Goal: Task Accomplishment & Management: Use online tool/utility

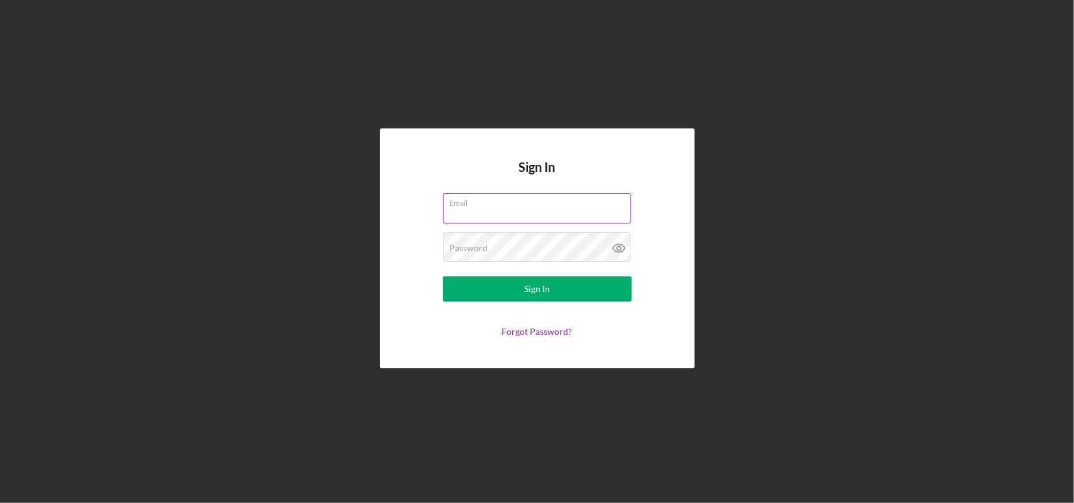
click at [516, 200] on label "Email" at bounding box center [540, 201] width 181 height 14
click at [516, 200] on input "Email" at bounding box center [537, 208] width 188 height 30
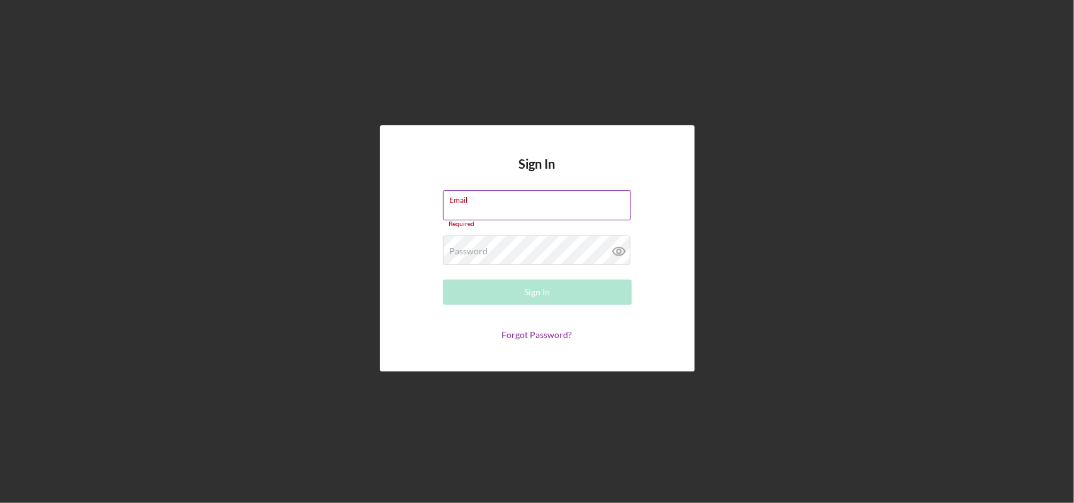
click at [512, 204] on div "Email Required" at bounding box center [537, 209] width 189 height 38
type input "[EMAIL_ADDRESS][DOMAIN_NAME]"
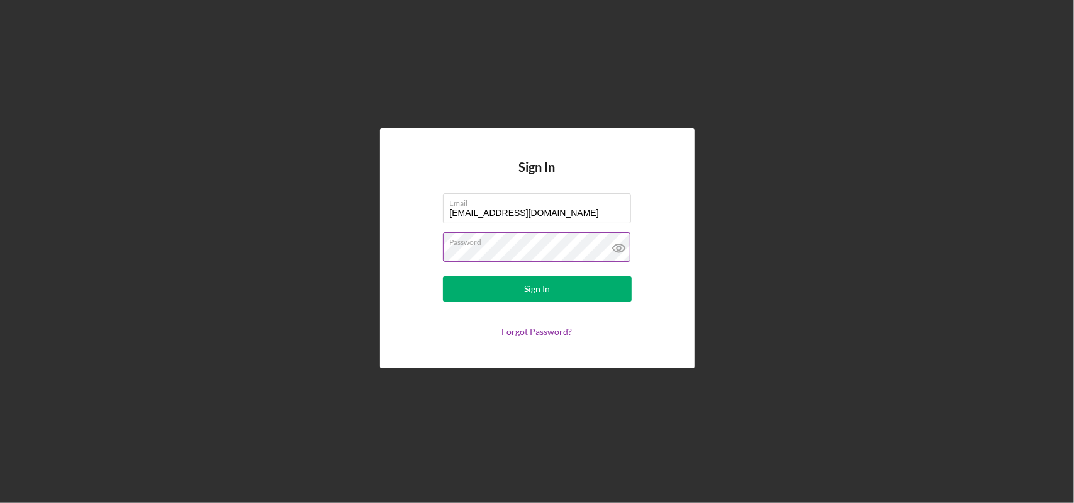
click at [619, 248] on icon at bounding box center [618, 247] width 31 height 31
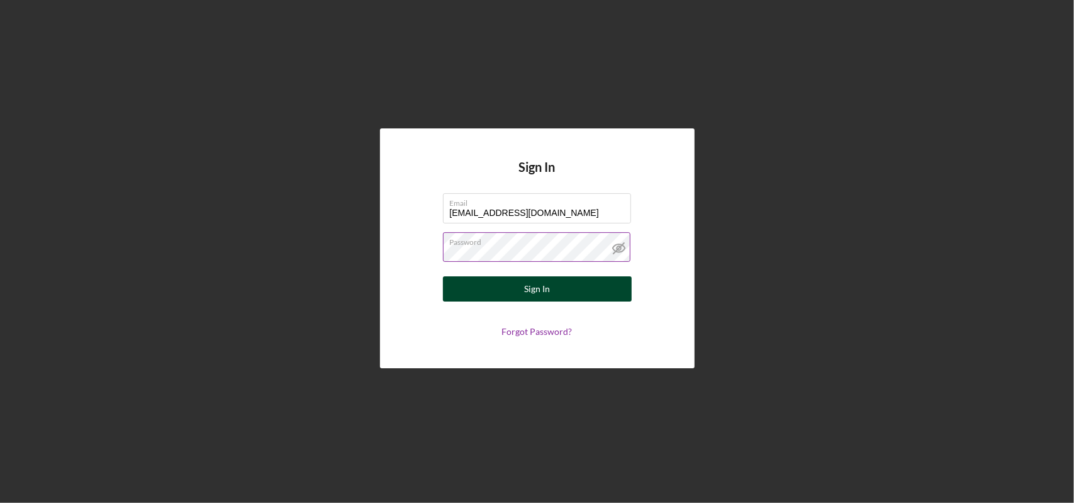
click at [596, 282] on button "Sign In" at bounding box center [537, 288] width 189 height 25
